Goal: Use online tool/utility

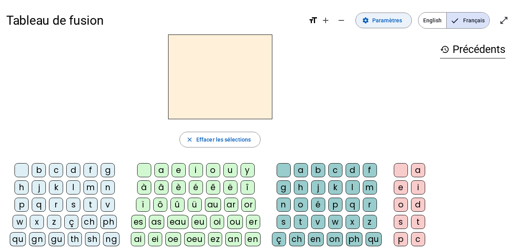
click at [389, 20] on span "Paramètres" at bounding box center [387, 20] width 30 height 9
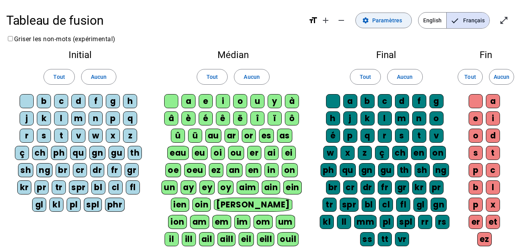
click at [399, 24] on span "Paramètres" at bounding box center [387, 20] width 30 height 9
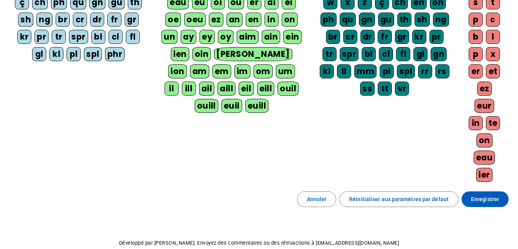
scroll to position [155, 0]
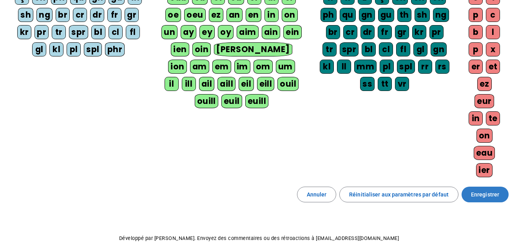
click at [488, 193] on span "Enregistrer" at bounding box center [485, 193] width 28 height 9
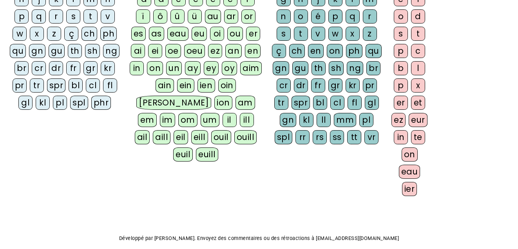
scroll to position [7, 0]
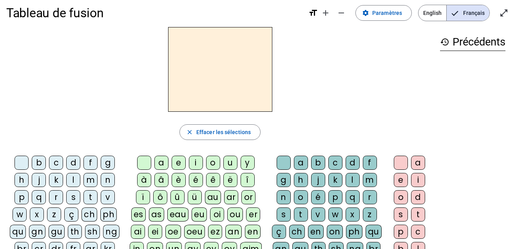
click at [205, 68] on h2 at bounding box center [220, 69] width 104 height 85
click at [38, 161] on div "b" at bounding box center [39, 162] width 14 height 14
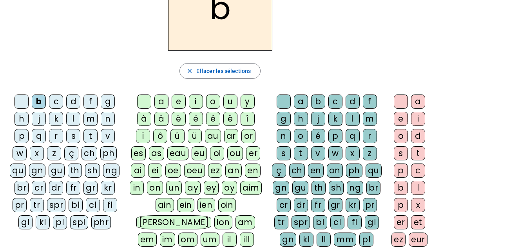
scroll to position [69, 0]
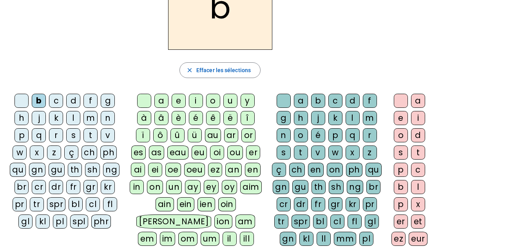
click at [235, 152] on div "ou" at bounding box center [235, 152] width 16 height 14
click at [370, 133] on div "r" at bounding box center [370, 135] width 14 height 14
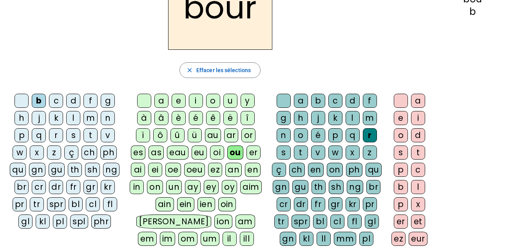
click at [400, 148] on div "s" at bounding box center [400, 152] width 14 height 14
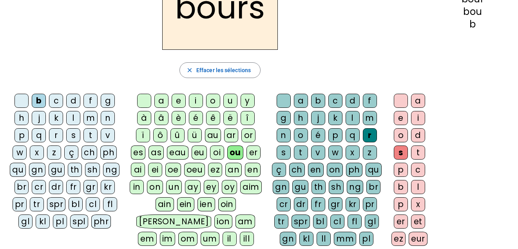
click at [401, 119] on div "e" at bounding box center [400, 118] width 14 height 14
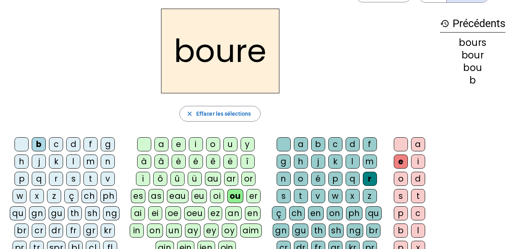
scroll to position [44, 0]
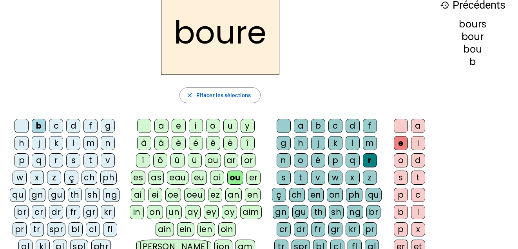
click at [399, 177] on div "s" at bounding box center [400, 177] width 14 height 14
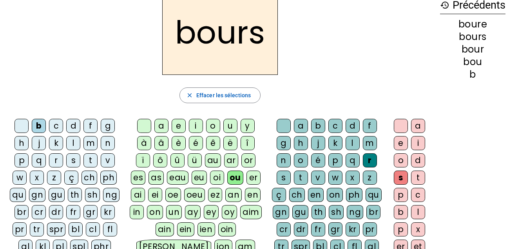
click at [399, 144] on div "e" at bounding box center [400, 143] width 14 height 14
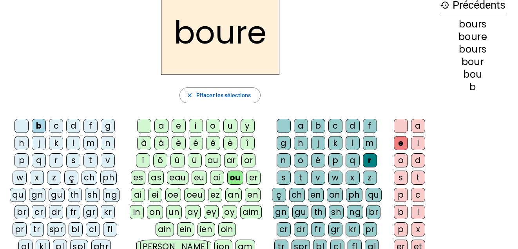
click at [402, 178] on div "s" at bounding box center [400, 177] width 14 height 14
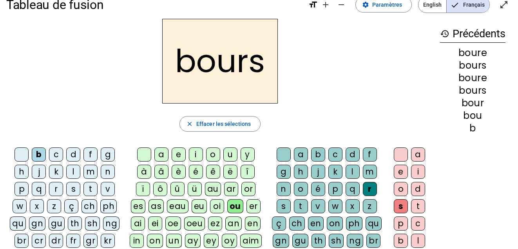
scroll to position [0, 0]
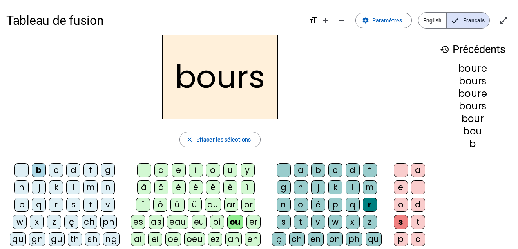
click at [55, 169] on div "c" at bounding box center [56, 170] width 14 height 14
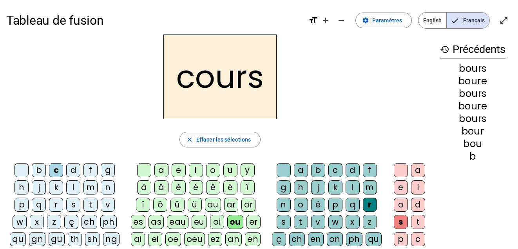
click at [39, 170] on div "b" at bounding box center [39, 170] width 14 height 14
